Goal: Task Accomplishment & Management: Manage account settings

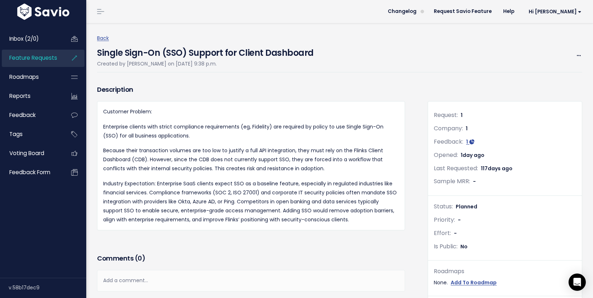
click at [40, 59] on span "Feature Requests" at bounding box center [33, 58] width 48 height 8
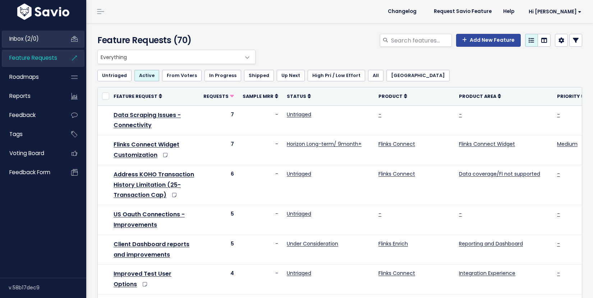
click at [28, 41] on span "Inbox (2/0)" at bounding box center [23, 39] width 29 height 8
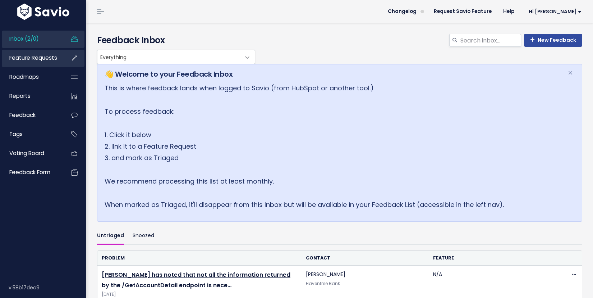
click at [31, 58] on span "Feature Requests" at bounding box center [33, 58] width 48 height 8
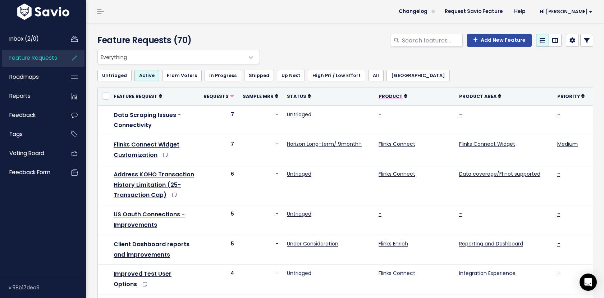
click at [386, 96] on span "Product" at bounding box center [391, 96] width 24 height 6
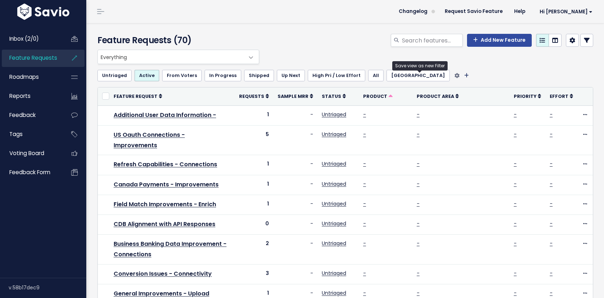
click at [464, 76] on icon "Filter feature requests" at bounding box center [466, 75] width 5 height 5
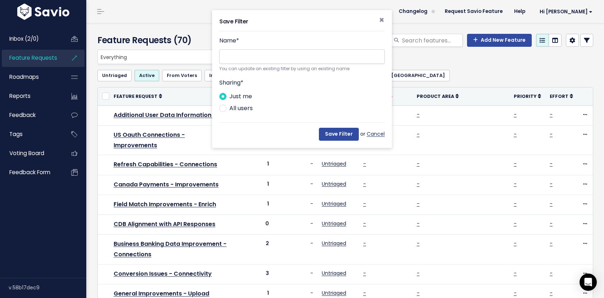
click at [375, 135] on link "Cancel" at bounding box center [376, 133] width 18 height 9
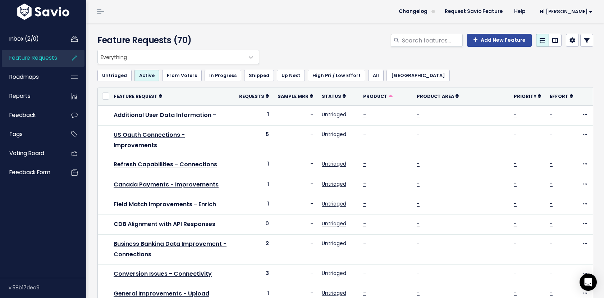
click at [252, 59] on span at bounding box center [251, 57] width 14 height 14
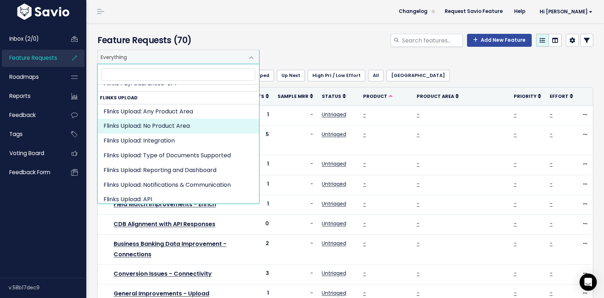
scroll to position [617, 0]
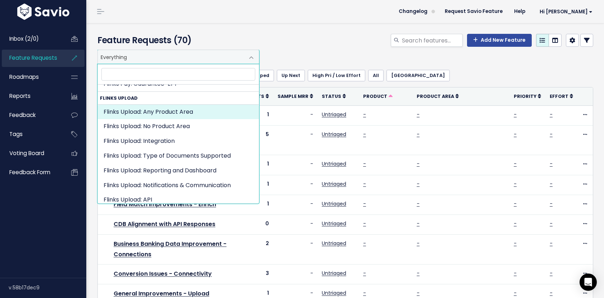
select select "FLINKS_UPLOAD:"
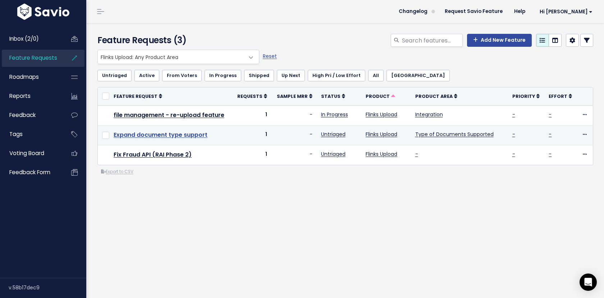
click at [157, 136] on link "Expand document type support" at bounding box center [161, 134] width 94 height 8
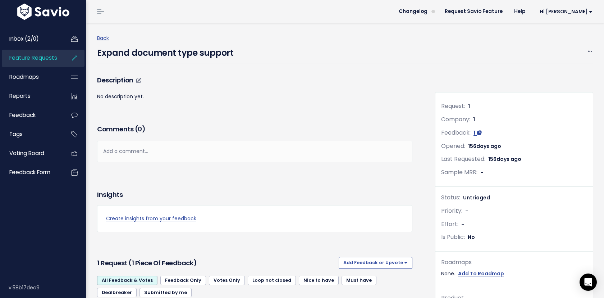
click at [146, 84] on h3 "Description" at bounding box center [254, 80] width 315 height 10
click at [589, 46] on div "Expand document type support Edit Merge Add to Roadmap [GEOGRAPHIC_DATA]" at bounding box center [345, 53] width 496 height 20
click at [589, 53] on icon at bounding box center [590, 51] width 4 height 5
click at [562, 68] on link "Edit" at bounding box center [565, 71] width 53 height 14
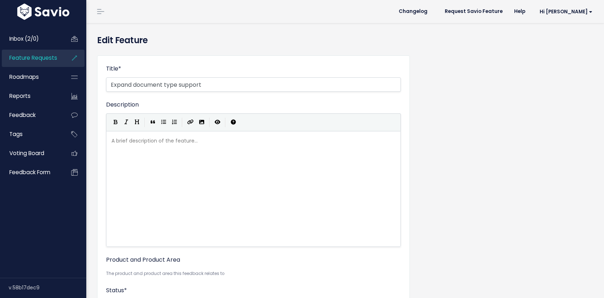
select select
click at [164, 148] on div "A brief description of the feature... xxxxxxxxxx ​" at bounding box center [262, 198] width 305 height 126
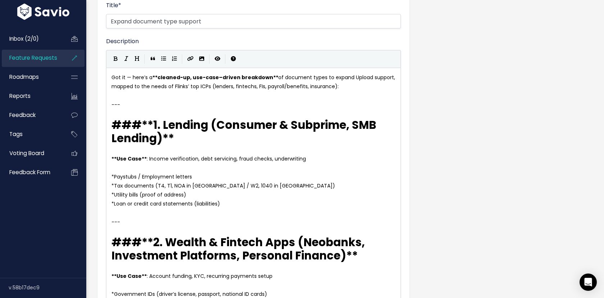
scroll to position [32, 0]
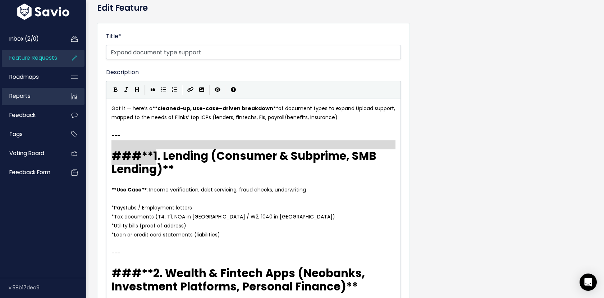
type textarea "Got it — here’s a **cleaned-up, use-case–driven breakdown** of document types t…"
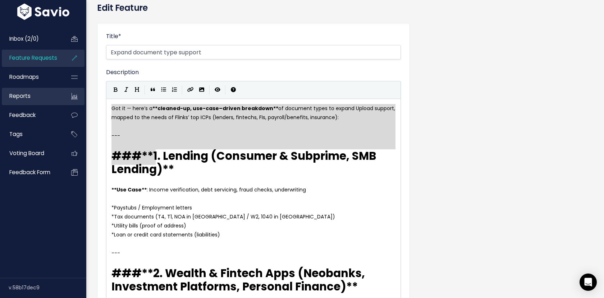
drag, startPoint x: 155, startPoint y: 157, endPoint x: 80, endPoint y: 103, distance: 92.2
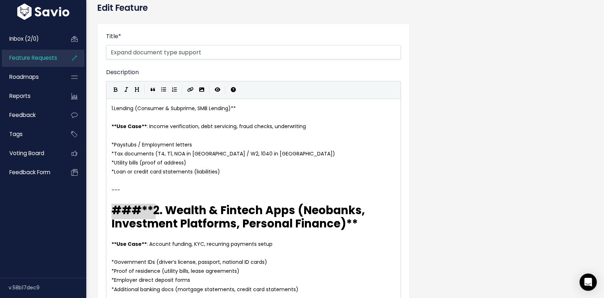
type textarea "### **"
drag, startPoint x: 155, startPoint y: 210, endPoint x: 94, endPoint y: 202, distance: 62.0
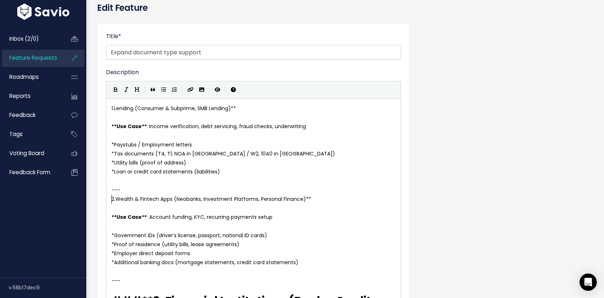
type textarea "---"
drag, startPoint x: 136, startPoint y: 191, endPoint x: 102, endPoint y: 191, distance: 33.1
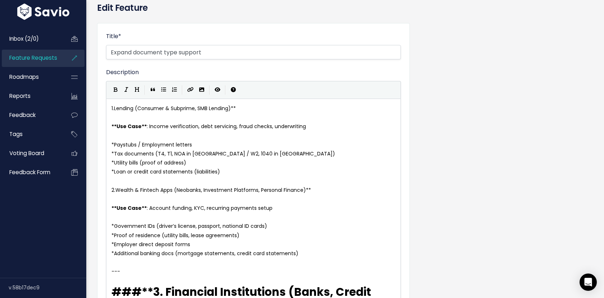
click at [249, 110] on pre "1. Lending (Consumer & Subprime, SMB Lending)**" at bounding box center [253, 108] width 287 height 9
click at [312, 189] on pre "2. Wealth & Fintech Apps (Neobanks, Investment Platforms, Personal Finance)**" at bounding box center [253, 189] width 287 height 9
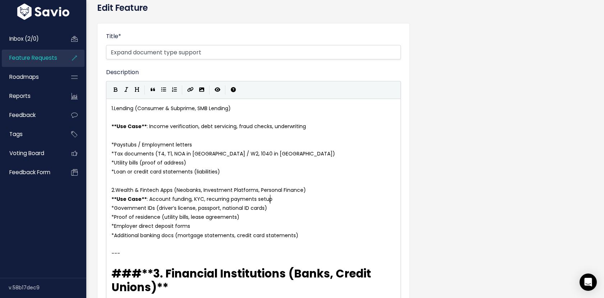
click at [179, 114] on pre "​" at bounding box center [253, 117] width 287 height 9
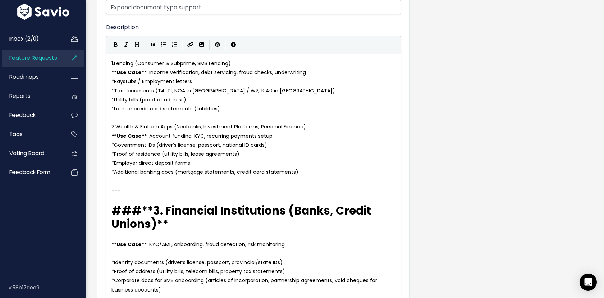
scroll to position [88, 0]
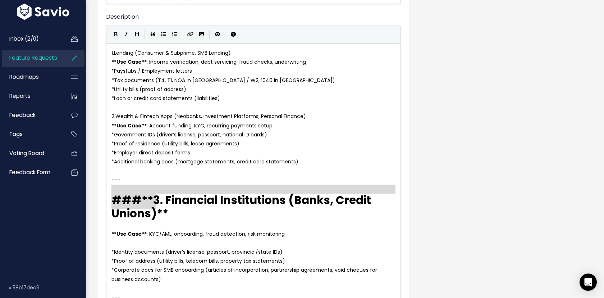
type textarea "--- ### **"
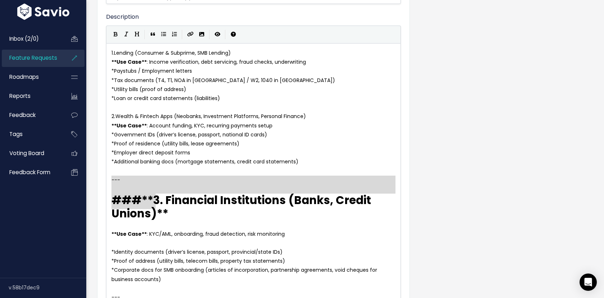
drag, startPoint x: 155, startPoint y: 201, endPoint x: 104, endPoint y: 180, distance: 55.3
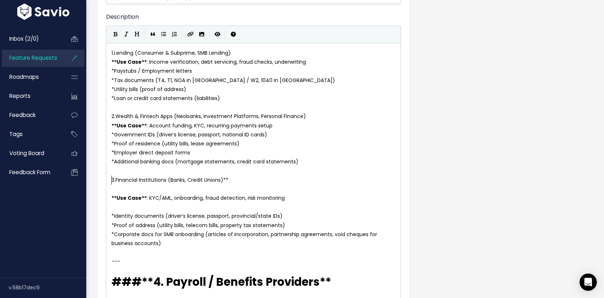
click at [240, 179] on pre "3. Financial Institutions (Banks, Credit Unions)**" at bounding box center [253, 179] width 287 height 9
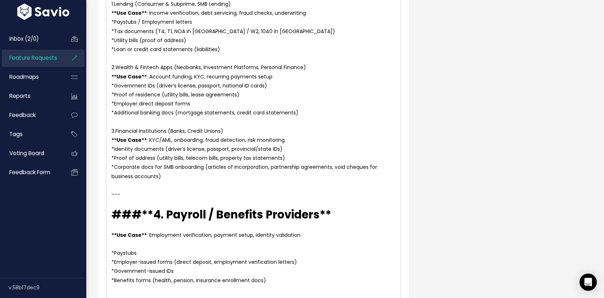
scroll to position [143, 0]
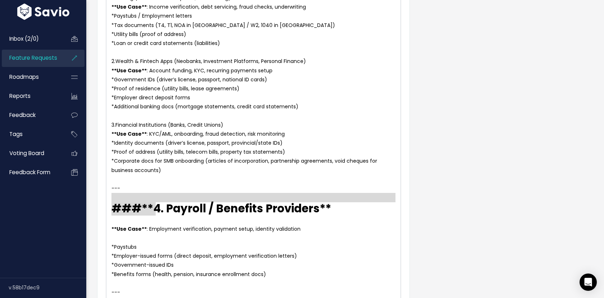
type textarea "--- ### **"
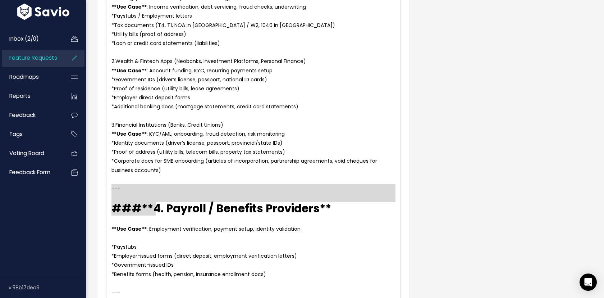
drag, startPoint x: 155, startPoint y: 208, endPoint x: 103, endPoint y: 189, distance: 56.0
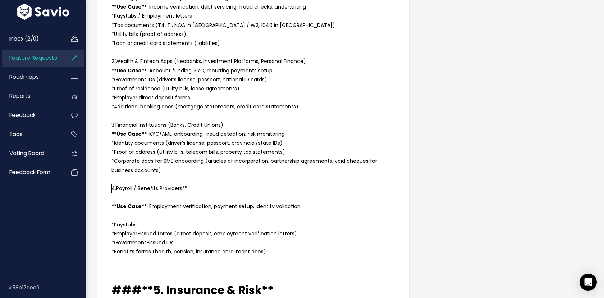
click at [116, 198] on pre "​" at bounding box center [253, 197] width 287 height 9
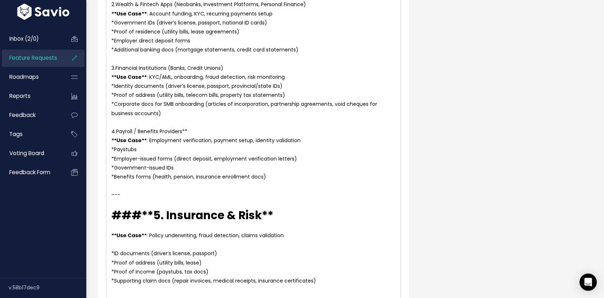
scroll to position [206, 0]
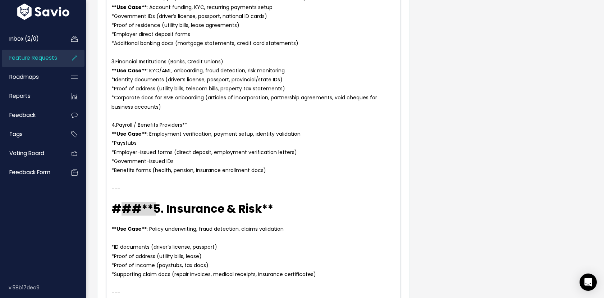
type textarea "--- ### **"
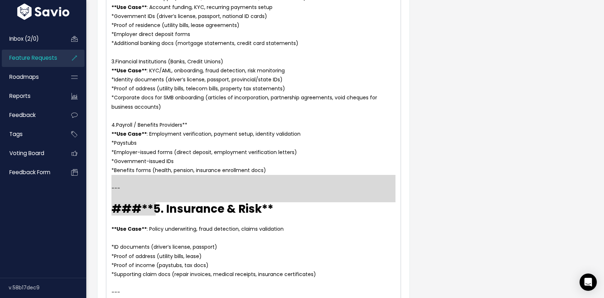
drag, startPoint x: 156, startPoint y: 210, endPoint x: 93, endPoint y: 184, distance: 68.4
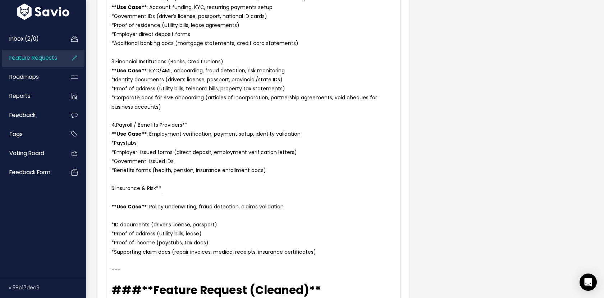
click at [173, 185] on pre "5. Insurance & Risk**" at bounding box center [253, 188] width 287 height 9
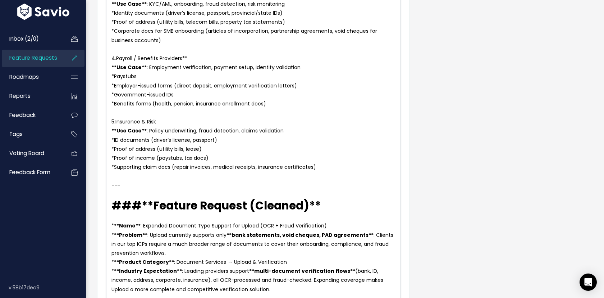
scroll to position [286, 0]
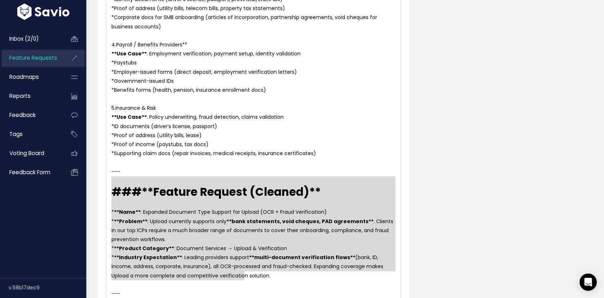
type textarea "--- ### **Feature Request (Cleaned)** * **Name**: Expanded Document Type Suppor…"
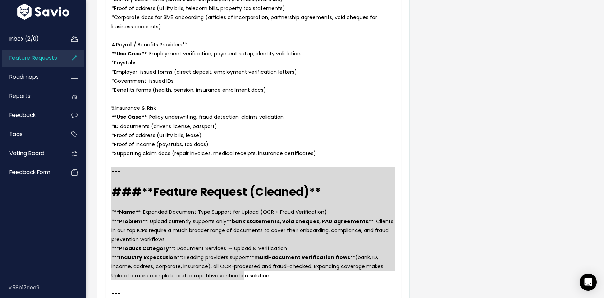
drag, startPoint x: 254, startPoint y: 277, endPoint x: 97, endPoint y: 170, distance: 190.3
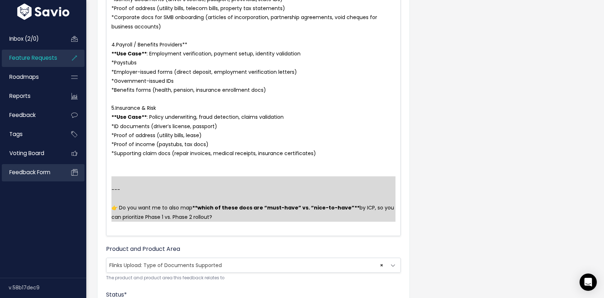
type textarea "--- 👉 Do you want me to also map **which of these docs are “must-have” vs. “nic…"
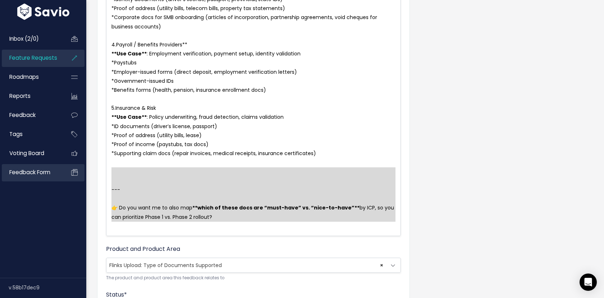
drag, startPoint x: 216, startPoint y: 222, endPoint x: 79, endPoint y: 171, distance: 146.6
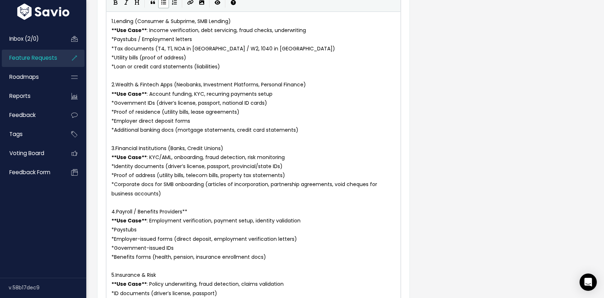
scroll to position [74, 0]
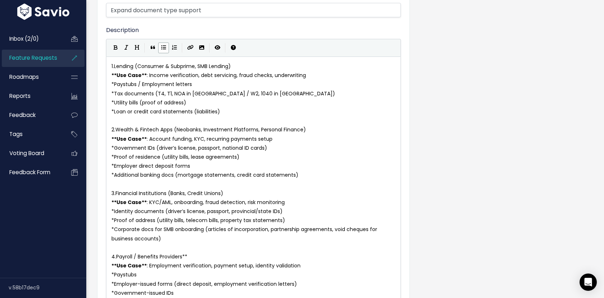
click at [109, 67] on div "x 1. Lending (Consumer & Subprime, SMB Lending) ** Use Case ** : Income verific…" at bounding box center [253, 215] width 295 height 319
click at [111, 65] on span "1." at bounding box center [112, 66] width 3 height 7
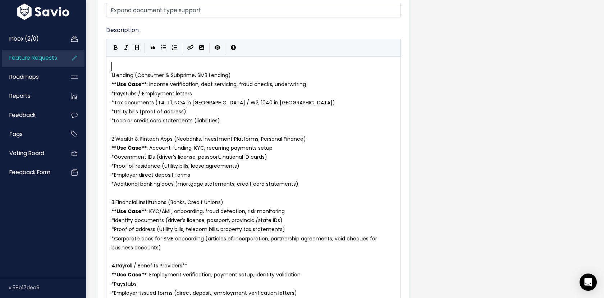
paste textarea "*"
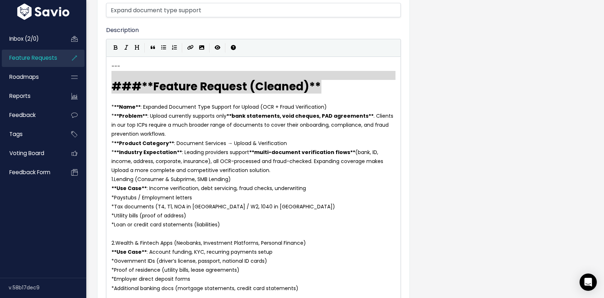
type textarea "--- ### **Feature Request (Cleaned)**"
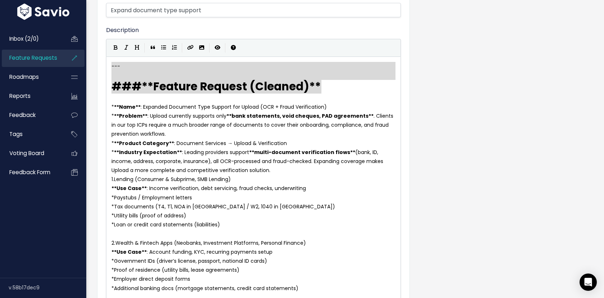
drag, startPoint x: 330, startPoint y: 88, endPoint x: 92, endPoint y: 64, distance: 239.5
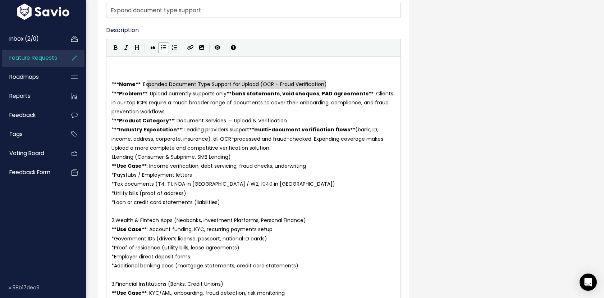
type textarea "Expanded Document Type Support for Upload (OCR + Fraud Verification)"
drag, startPoint x: 336, startPoint y: 85, endPoint x: 145, endPoint y: 86, distance: 191.2
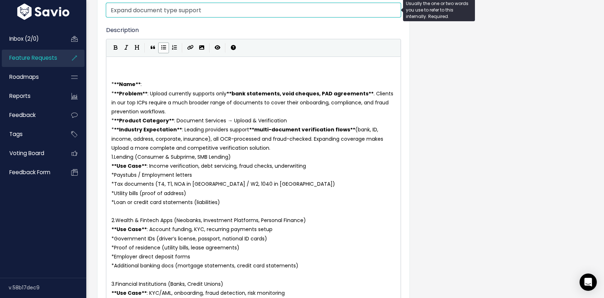
click at [179, 11] on input "Expand document type support" at bounding box center [253, 10] width 295 height 14
drag, startPoint x: 207, startPoint y: 14, endPoint x: 85, endPoint y: 9, distance: 122.3
paste input "ed Document Type Support for Upload (OCR + Fraud Verification)"
type input "Expanded Document Type Support for Upload (OCR + Fraud Verification)"
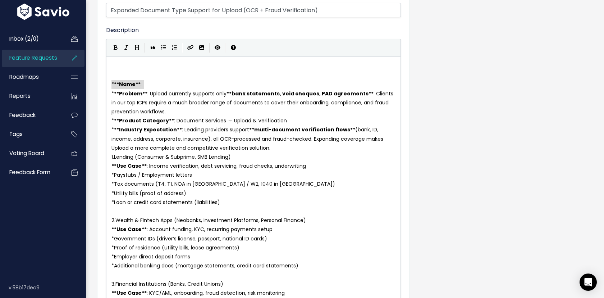
type textarea "* **Name**:"
drag, startPoint x: 148, startPoint y: 86, endPoint x: 97, endPoint y: 79, distance: 51.8
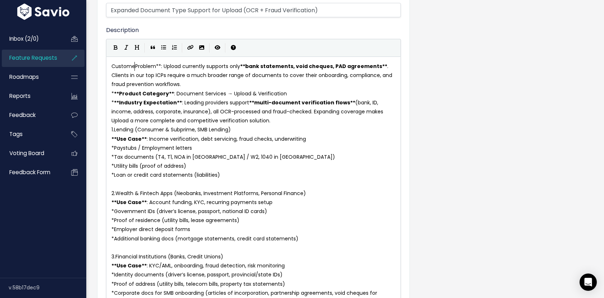
type textarea "Customer"
click at [162, 68] on span "Customer Problem**: Upload currently supports only ** bank statements, void che…" at bounding box center [252, 75] width 282 height 25
click at [196, 83] on pre "Customer Problem: Upload currently supports only ** bank statements, void chequ…" at bounding box center [253, 75] width 287 height 27
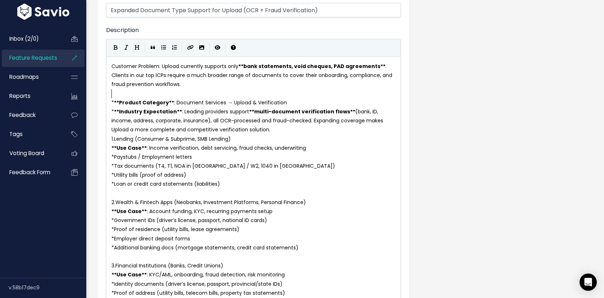
scroll to position [3, 0]
type textarea "* **Product Category**: Document Services → Upload & Verification"
drag, startPoint x: 296, startPoint y: 105, endPoint x: 88, endPoint y: 102, distance: 208.5
click at [248, 141] on pre "1. Lending (Consumer & Subprime, SMB Lending)" at bounding box center [253, 138] width 287 height 9
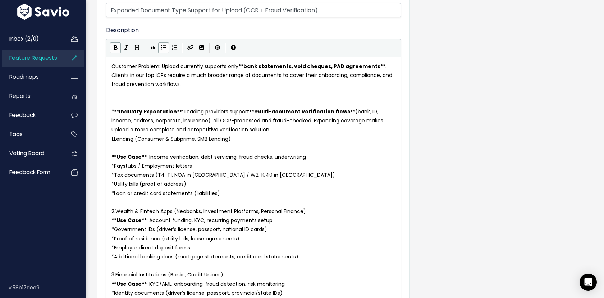
click at [119, 110] on span "**" at bounding box center [116, 111] width 5 height 7
click at [166, 111] on span "Industry Expectation**: Leading providers support ** multi-document verificatio…" at bounding box center [249, 120] width 276 height 25
click at [235, 110] on span "**" at bounding box center [232, 111] width 5 height 7
click at [321, 110] on span "Industry Expectation: Leading providers support multi-document verification flo…" at bounding box center [252, 120] width 282 height 25
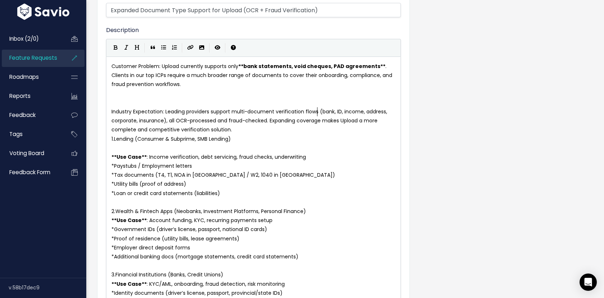
click at [244, 131] on pre "Industry Expectation: Leading providers support multi-document verification flo…" at bounding box center [253, 120] width 287 height 27
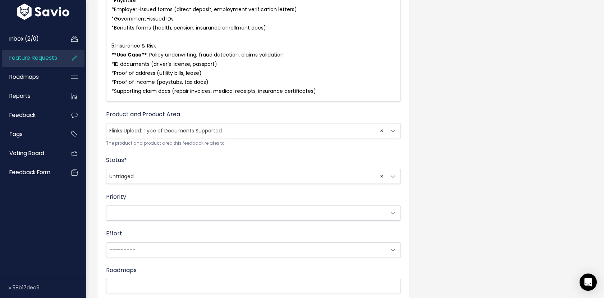
scroll to position [440, 0]
click at [262, 175] on span "× Untriaged" at bounding box center [246, 175] width 280 height 14
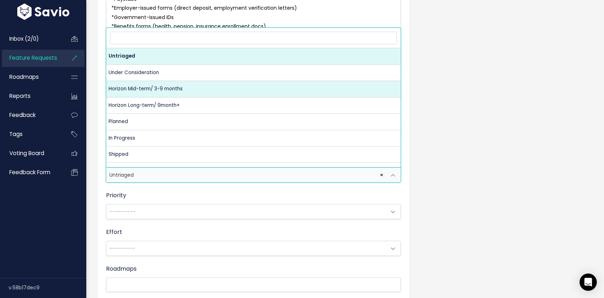
select select "HORIZON_MID_TERM_3_9_MONTHS"
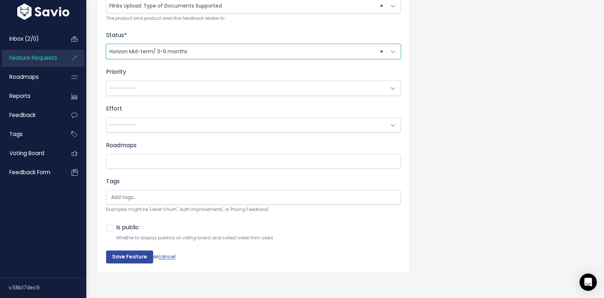
scroll to position [566, 0]
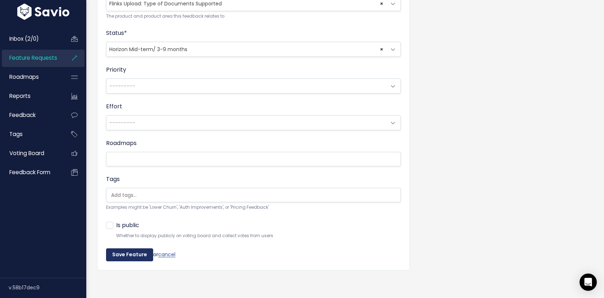
click at [136, 257] on input "Save Feature" at bounding box center [129, 254] width 47 height 13
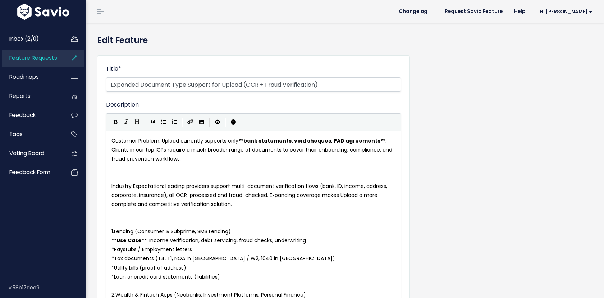
select select
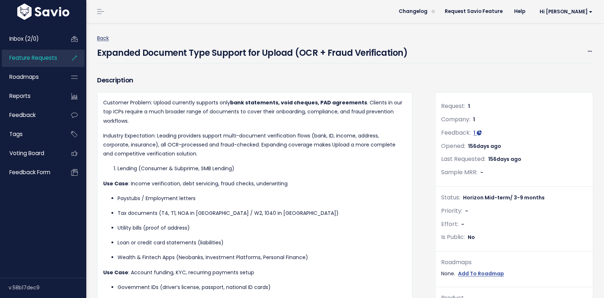
click at [105, 40] on link "Back" at bounding box center [103, 38] width 12 height 7
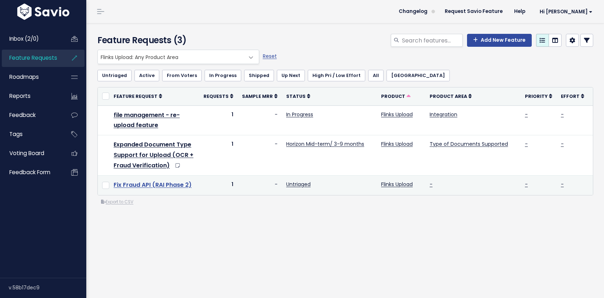
click at [167, 185] on link "Fix Fraud API (RAI Phase 2)" at bounding box center [153, 184] width 78 height 8
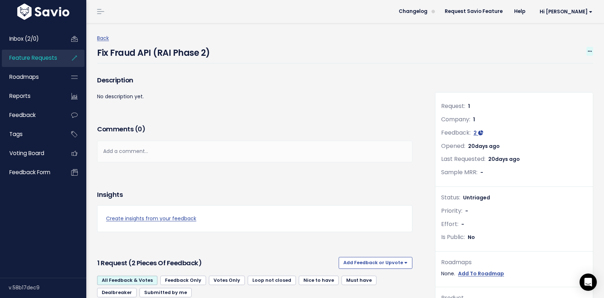
click at [588, 51] on icon at bounding box center [590, 51] width 4 height 5
click at [555, 71] on link "Edit" at bounding box center [565, 71] width 53 height 14
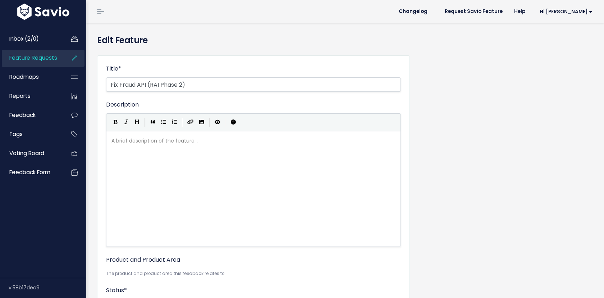
select select
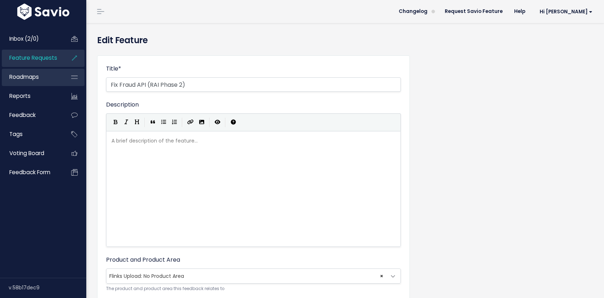
drag, startPoint x: 213, startPoint y: 83, endPoint x: 64, endPoint y: 83, distance: 149.5
click at [64, 83] on div "Inbox (2/0) Feature Requests Roadmaps" at bounding box center [302, 285] width 604 height 570
click at [126, 142] on pre "​" at bounding box center [253, 140] width 287 height 9
paste textarea "API"
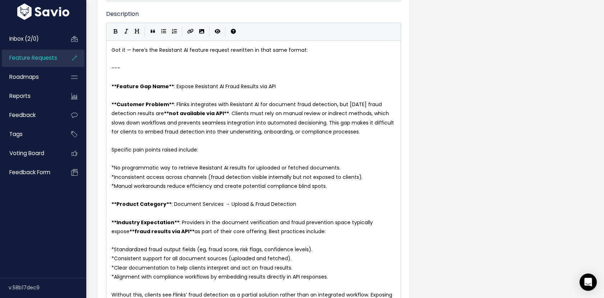
scroll to position [77, 0]
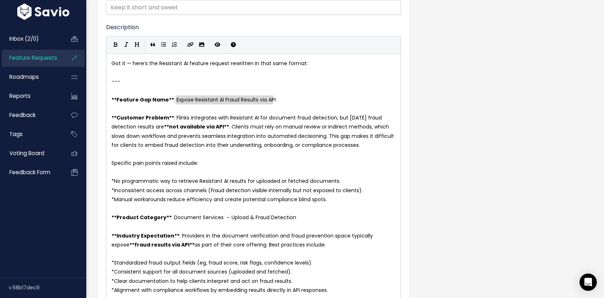
type textarea "Expose Resistant AI Fraud Results via API"
drag, startPoint x: 284, startPoint y: 100, endPoint x: 174, endPoint y: 100, distance: 110.0
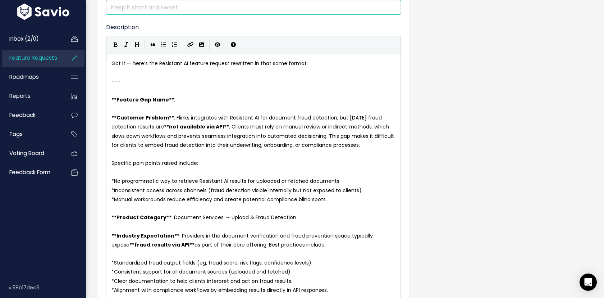
click at [163, 8] on input "Title *" at bounding box center [253, 7] width 295 height 14
paste input "Expose Resistant AI Fraud Results via API"
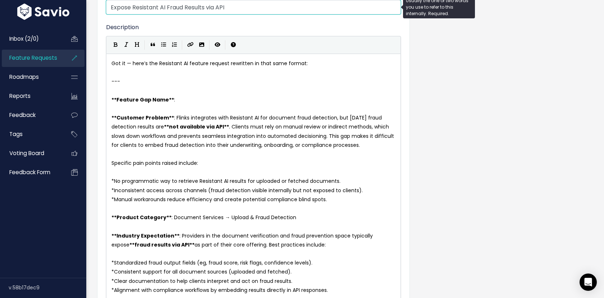
drag, startPoint x: 165, startPoint y: 8, endPoint x: 132, endPoint y: 8, distance: 33.8
click at [132, 8] on input "Expose Resistant AI Fraud Results via API" at bounding box center [253, 7] width 295 height 14
type input "Expose Fraud Results via API"
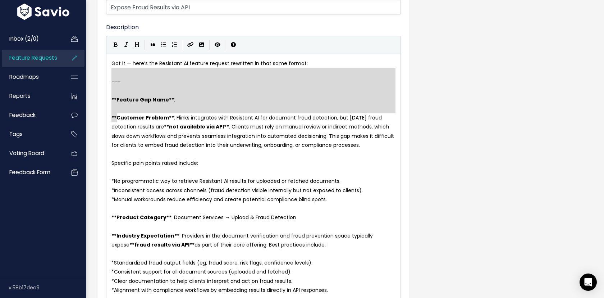
type textarea "Got it — here’s the Resistant AI feature request rewritten in that same format:…"
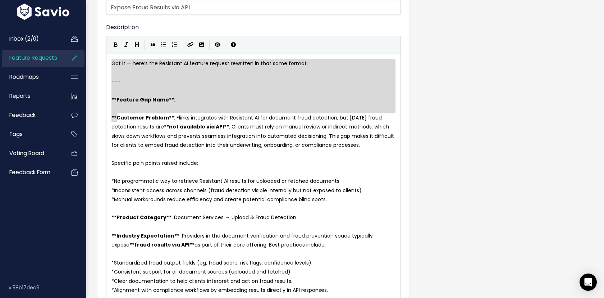
drag, startPoint x: 116, startPoint y: 117, endPoint x: 94, endPoint y: 36, distance: 83.9
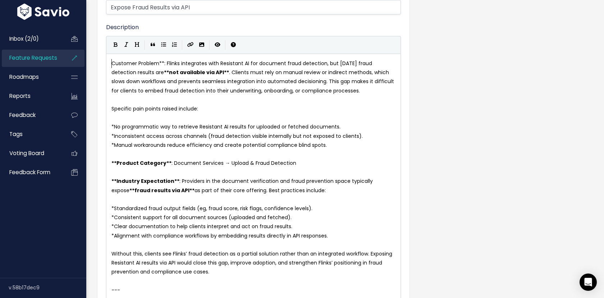
click at [162, 63] on span "Customer Problem**: Flinks integrates with Resistant AI for document fraud dete…" at bounding box center [253, 77] width 284 height 35
click at [205, 73] on span "Customer Problem: Flinks integrates with Resistant AI for document fraud detect…" at bounding box center [252, 77] width 283 height 35
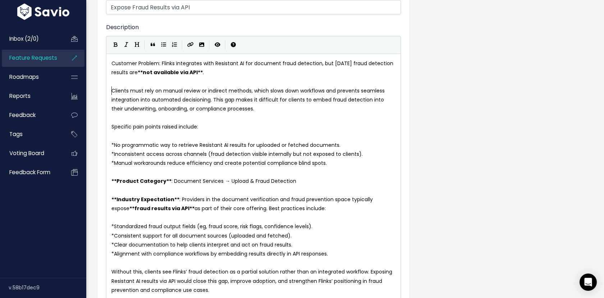
click at [128, 136] on pre "​" at bounding box center [253, 136] width 287 height 9
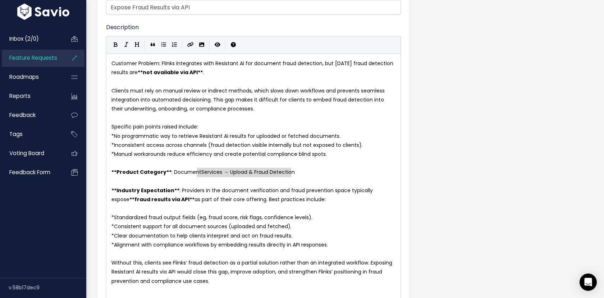
type textarea "ory**: Document Services → Upload & Fraud Detection"
type textarea "**Product Category**: Document Services → Upload & Fraud Detection"
drag, startPoint x: 327, startPoint y: 175, endPoint x: 104, endPoint y: 170, distance: 223.3
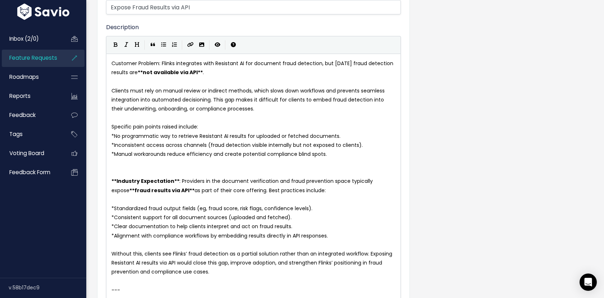
click at [116, 181] on span "Industry Expectation" at bounding box center [145, 180] width 58 height 7
click at [134, 190] on span "fraud results via API" at bounding box center [161, 190] width 55 height 7
click at [150, 191] on span "Industry Expectation**: Providers in the document verification and fraud preven…" at bounding box center [246, 185] width 271 height 16
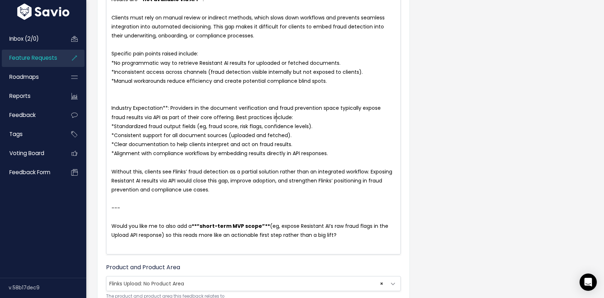
scroll to position [170, 0]
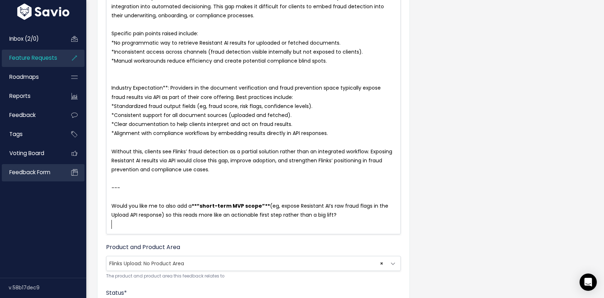
type textarea "--- Would you like me to also add a **“short-term MVP scope”** (eg, expose Resi…"
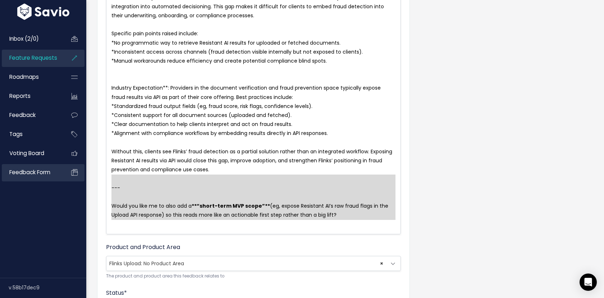
drag, startPoint x: 335, startPoint y: 221, endPoint x: 71, endPoint y: 177, distance: 267.8
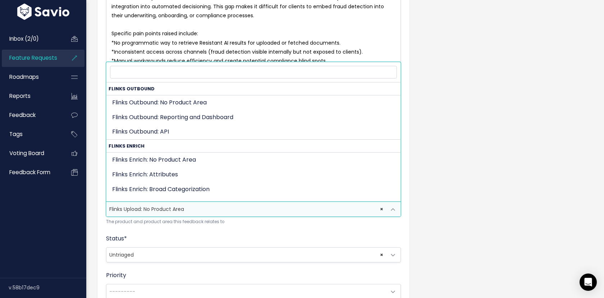
click at [184, 208] on span "× Flinks Upload: No Product Area" at bounding box center [246, 209] width 280 height 14
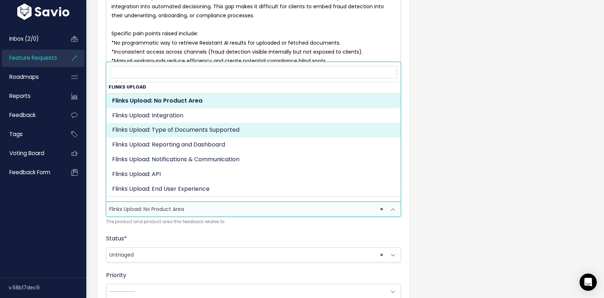
scroll to position [496, 0]
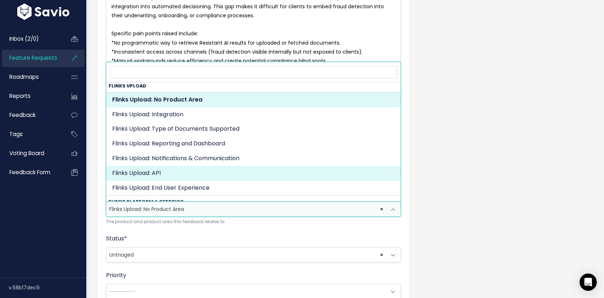
select select "FLINKS_UPLOAD:API"
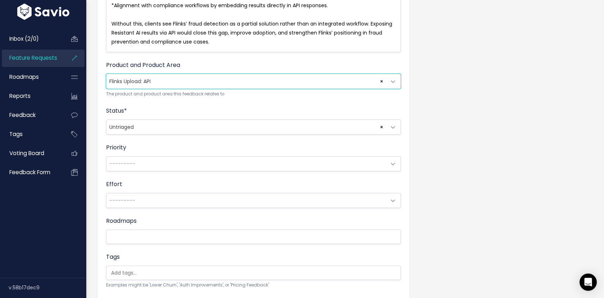
scroll to position [301, 0]
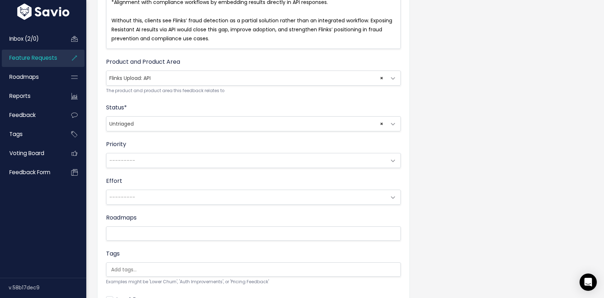
click at [230, 127] on span "× Untriaged" at bounding box center [246, 123] width 280 height 14
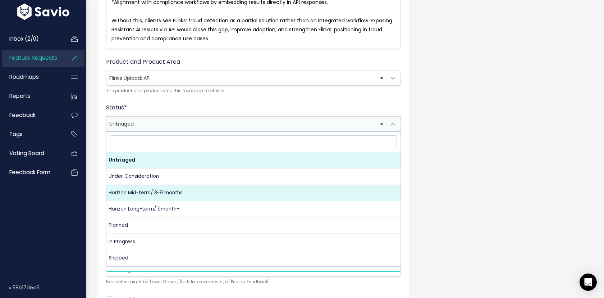
select select "HORIZON_MID_TERM_3_9_MONTHS"
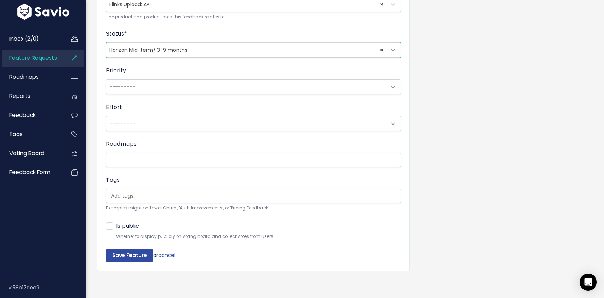
scroll to position [376, 0]
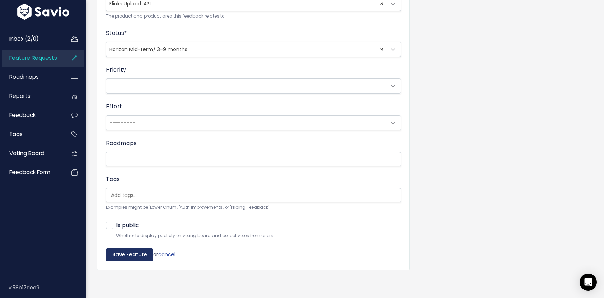
click at [128, 256] on input "Save Feature" at bounding box center [129, 254] width 47 height 13
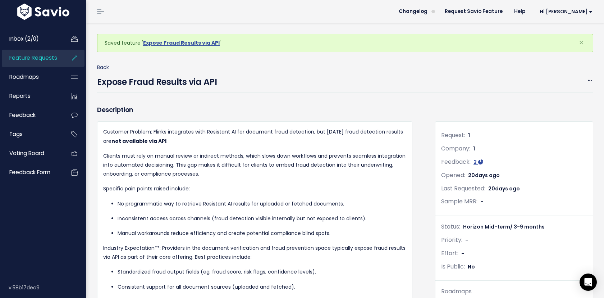
click at [101, 67] on link "Back" at bounding box center [103, 67] width 12 height 7
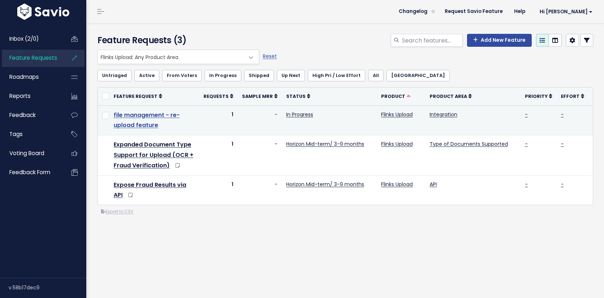
click at [146, 124] on link "file management - re-upload feature" at bounding box center [147, 120] width 66 height 19
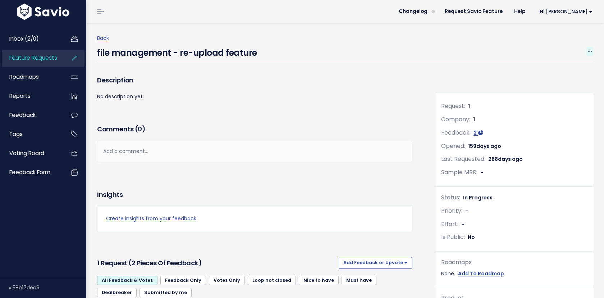
click at [588, 51] on icon at bounding box center [590, 51] width 4 height 5
click at [570, 70] on link "Edit" at bounding box center [565, 71] width 53 height 14
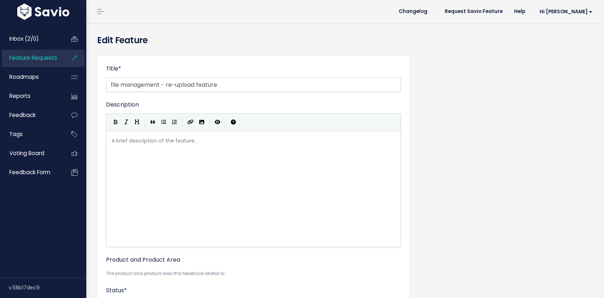
select select
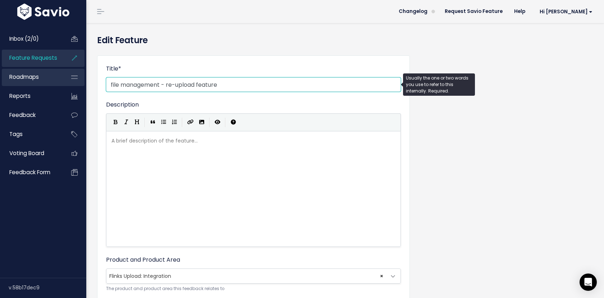
drag, startPoint x: 245, startPoint y: 85, endPoint x: 18, endPoint y: 86, distance: 227.2
click at [23, 86] on div "Inbox (2/0) Feature Requests Roadmaps" at bounding box center [302, 285] width 604 height 570
paste input "(In-Progress) Enable files management in Flinks Upload"
drag, startPoint x: 151, startPoint y: 85, endPoint x: 65, endPoint y: 84, distance: 85.2
click at [65, 84] on div "Inbox (2/0) Feature Requests Roadmaps" at bounding box center [302, 285] width 604 height 570
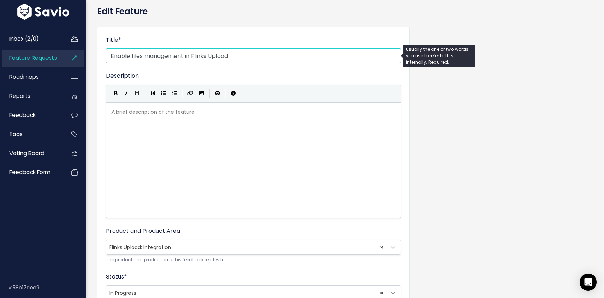
scroll to position [25, 0]
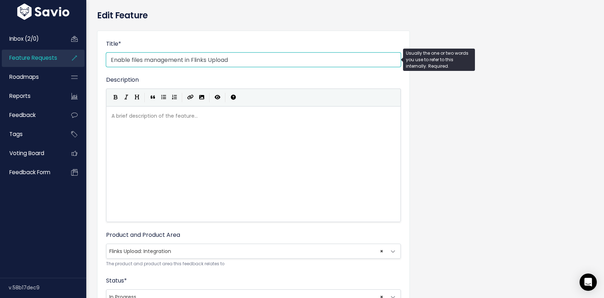
type input "Enable files management in Flinks Upload"
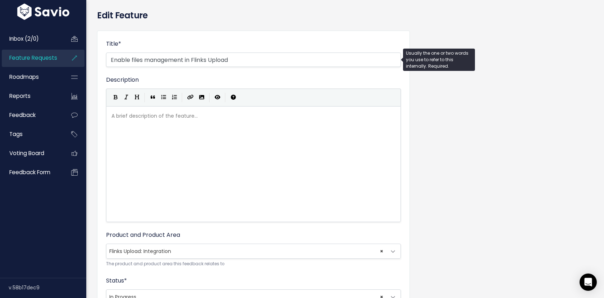
click at [214, 150] on div "A brief description of the feature... xxxxxxxxxx ​" at bounding box center [262, 173] width 305 height 126
paste textarea "Goal"
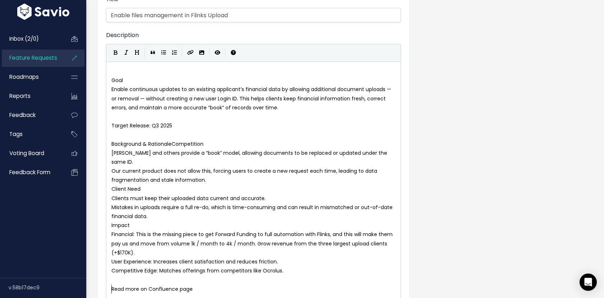
scroll to position [70, 0]
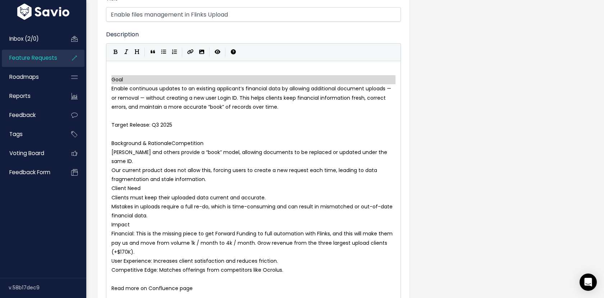
type textarea "Goal"
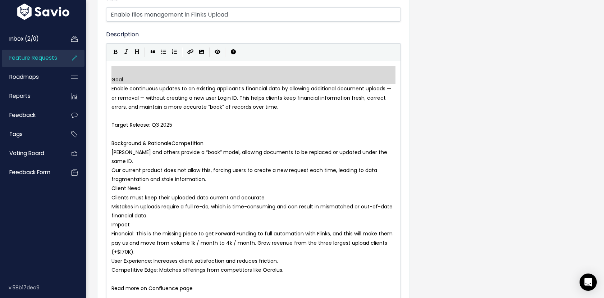
drag, startPoint x: 111, startPoint y: 89, endPoint x: 109, endPoint y: 58, distance: 31.7
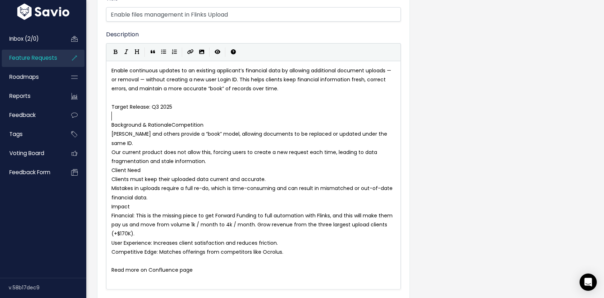
type textarea "Target Release: Q3 2025"
drag, startPoint x: 206, startPoint y: 111, endPoint x: 100, endPoint y: 111, distance: 106.4
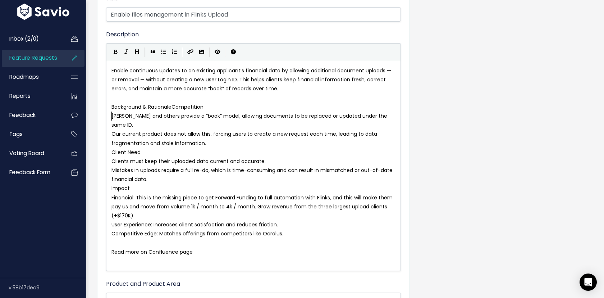
click at [111, 118] on pre "Ocrolus and others provide a “book” model, allowing documents to be replaced or…" at bounding box center [253, 120] width 287 height 18
click at [171, 107] on span "Background & RationaleCompetition" at bounding box center [157, 106] width 92 height 7
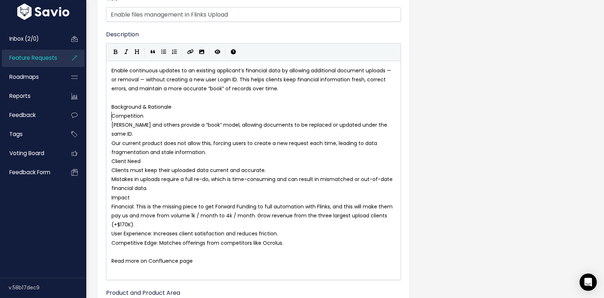
click at [112, 157] on span "Client Need" at bounding box center [125, 160] width 29 height 7
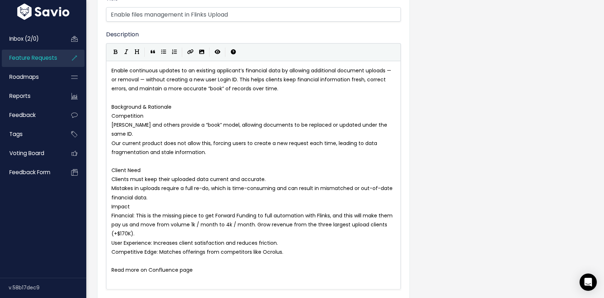
click at [110, 173] on div "x Enable continuous updates to an existing applicant’s financial data by allowi…" at bounding box center [253, 175] width 295 height 228
click at [111, 175] on pre "Clients must keep their uploaded data current and accurate." at bounding box center [253, 179] width 287 height 9
type textarea "-"
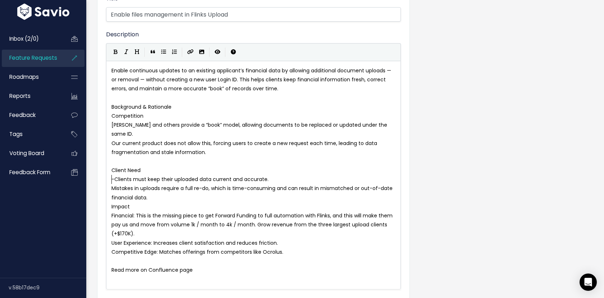
click at [112, 184] on span "Mistakes in uploads require a full re-do, which is time-consuming and can resul…" at bounding box center [252, 192] width 283 height 16
type textarea "-"
click at [111, 203] on span "Impact" at bounding box center [120, 206] width 18 height 7
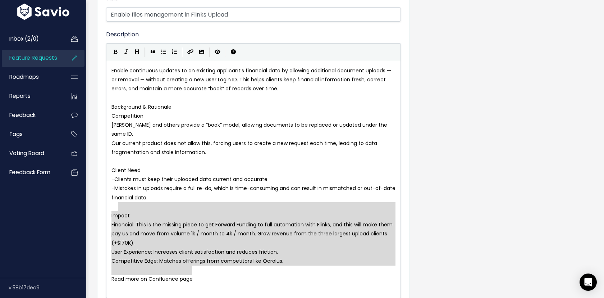
type textarea "Impact Financial: This is the missing piece to get Forward Funding to full auto…"
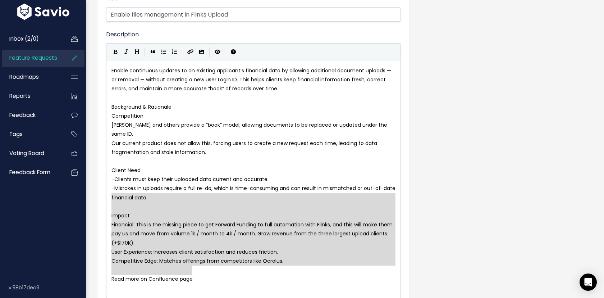
drag, startPoint x: 233, startPoint y: 273, endPoint x: 110, endPoint y: 197, distance: 144.3
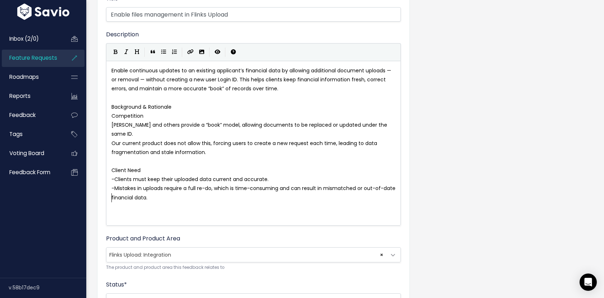
click at [111, 124] on span "Ocrolus and others provide a “book” model, allowing documents to be replaced or…" at bounding box center [249, 129] width 277 height 16
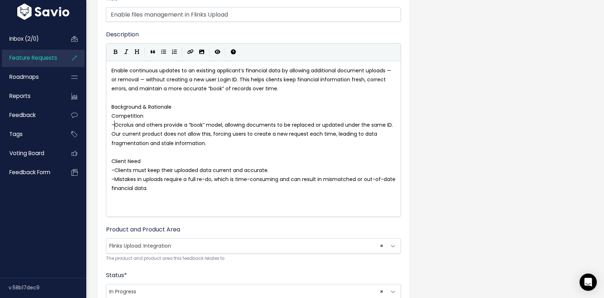
type textarea "-"
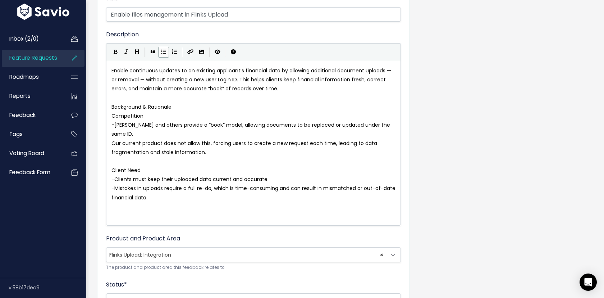
click at [112, 139] on span "Our current product does not allow this, forcing users to create a new request …" at bounding box center [244, 147] width 267 height 16
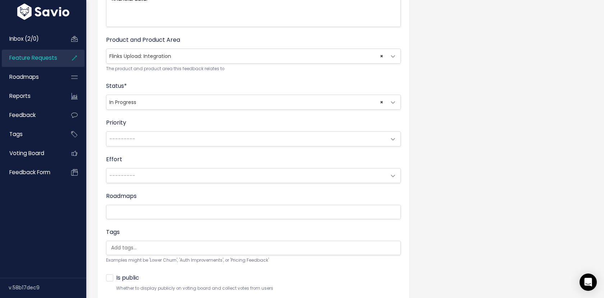
scroll to position [304, 0]
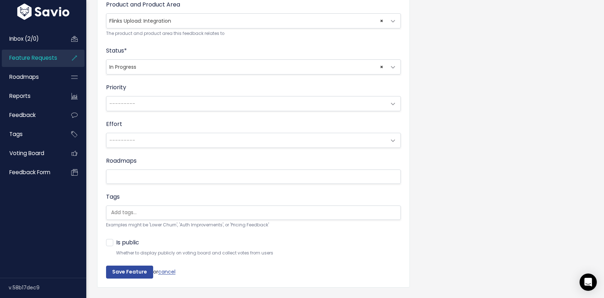
type textarea "-"
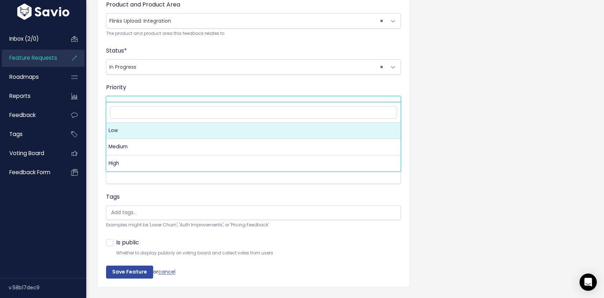
click at [253, 97] on span "---------" at bounding box center [246, 103] width 280 height 14
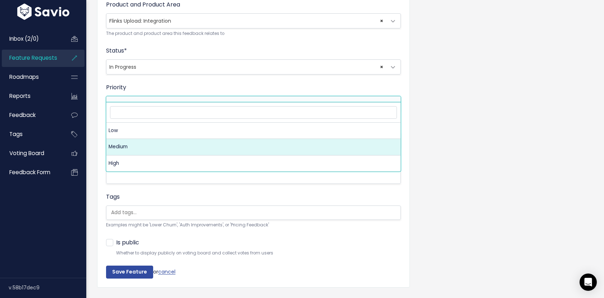
select select "2_MEDIUM"
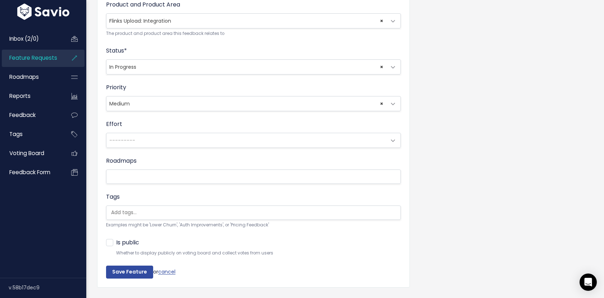
click at [216, 134] on span "---------" at bounding box center [246, 140] width 280 height 14
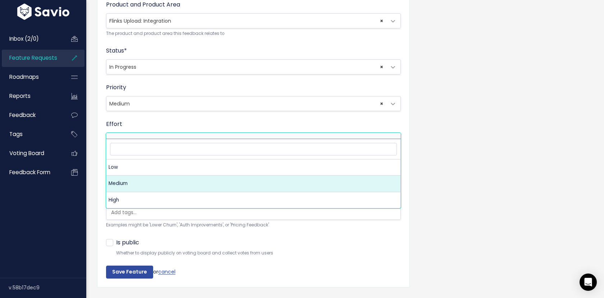
select select "2_MEDIUM"
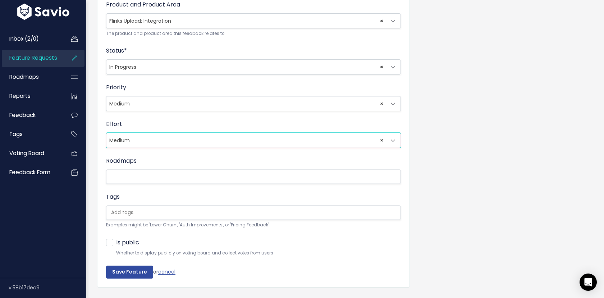
scroll to position [312, 0]
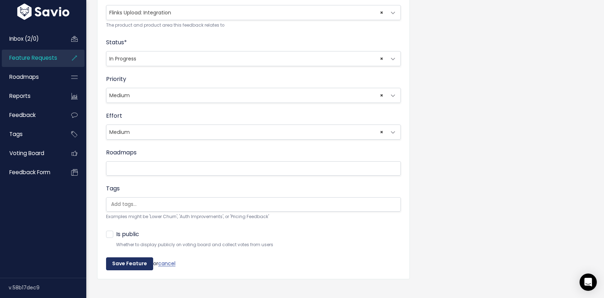
click at [137, 257] on input "Save Feature" at bounding box center [129, 263] width 47 height 13
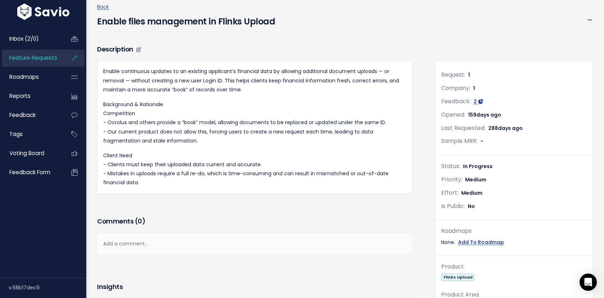
scroll to position [58, 0]
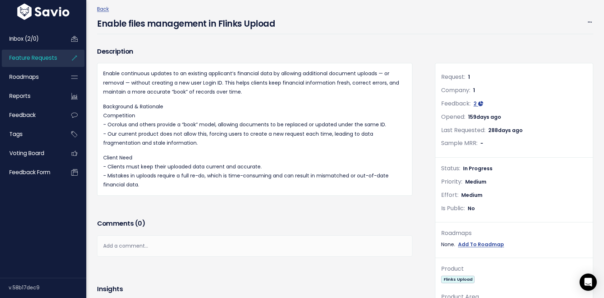
click at [107, 13] on div "Back Enable files management in Flinks Upload Edit Merge Add to Roadmap Delete" at bounding box center [347, 19] width 501 height 29
click at [103, 10] on link "Back" at bounding box center [103, 8] width 12 height 7
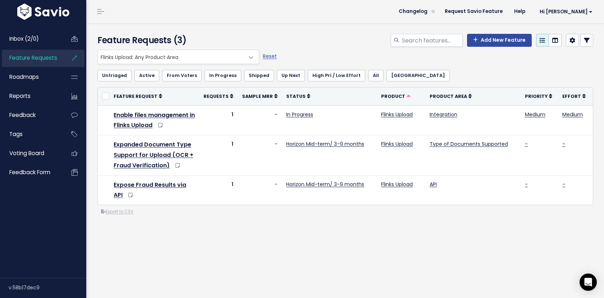
click at [299, 240] on div "Everything Any Product: Any Product Area Any Product: No Product Area No Produc…" at bounding box center [345, 162] width 506 height 224
click at [423, 42] on input "search" at bounding box center [431, 40] width 61 height 13
type input "void"
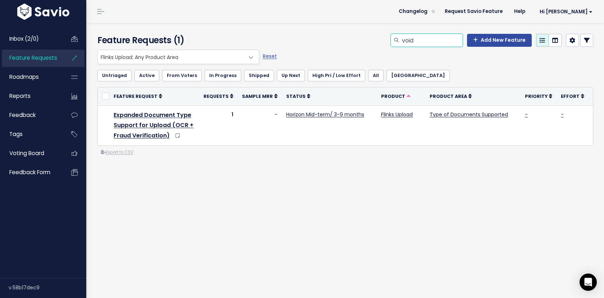
drag, startPoint x: 421, startPoint y: 45, endPoint x: 371, endPoint y: 42, distance: 49.7
click at [370, 42] on div "void Add New Feature" at bounding box center [430, 42] width 338 height 16
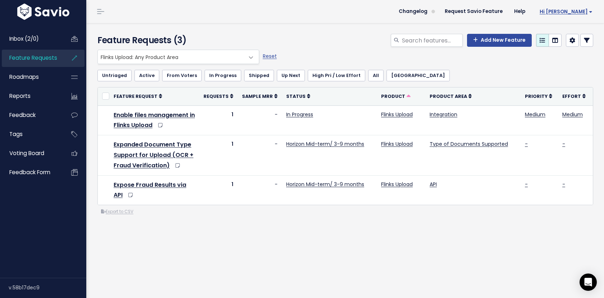
click at [590, 12] on span "Hi [PERSON_NAME]" at bounding box center [566, 11] width 53 height 5
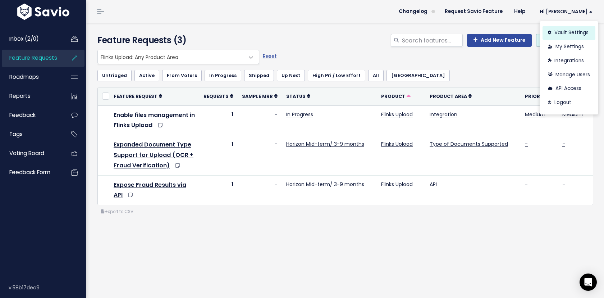
click at [557, 34] on link "Vault Settings" at bounding box center [568, 33] width 53 height 14
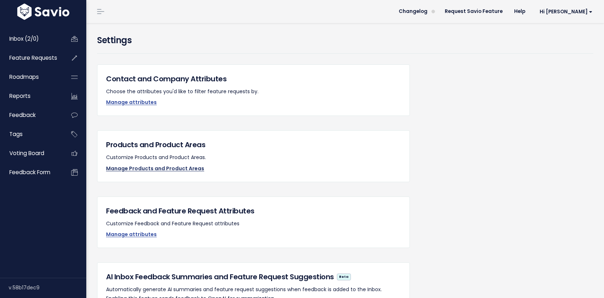
click at [158, 170] on link "Manage Products and Product Areas" at bounding box center [155, 168] width 98 height 7
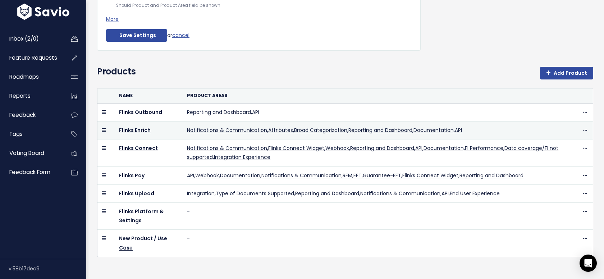
scroll to position [100, 0]
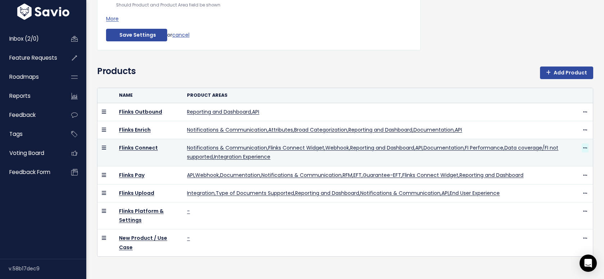
click at [586, 147] on icon at bounding box center [585, 148] width 4 height 5
click at [570, 164] on link "Edit Product Areas" at bounding box center [569, 168] width 56 height 14
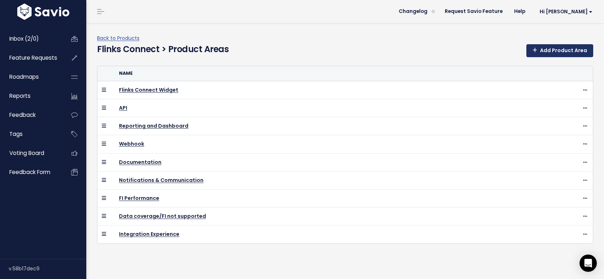
click at [559, 49] on link "Add Product Area" at bounding box center [559, 50] width 67 height 13
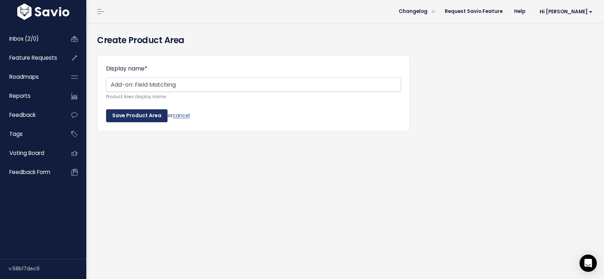
type input "Add-on: Field Matching"
click at [147, 119] on input "Save Product Area" at bounding box center [136, 115] width 61 height 13
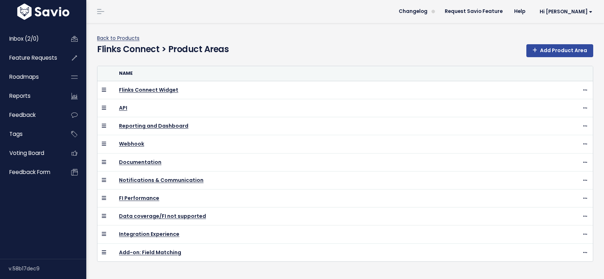
click at [118, 38] on link "Back to Products" at bounding box center [118, 38] width 42 height 7
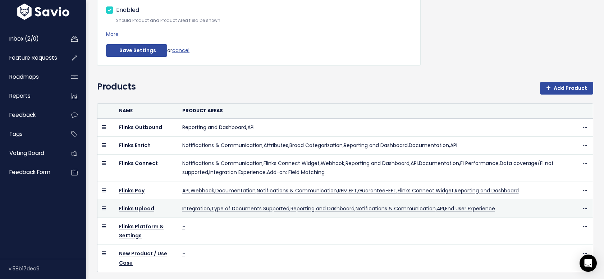
scroll to position [85, 0]
